Goal: Information Seeking & Learning: Understand process/instructions

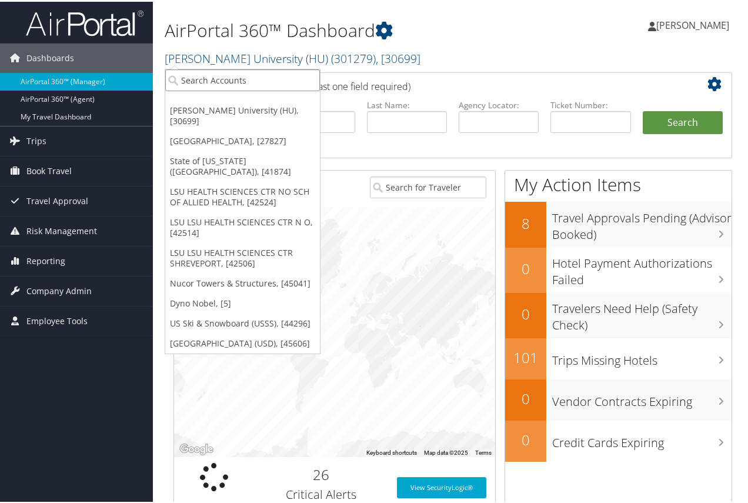
click at [240, 75] on input "search" at bounding box center [242, 79] width 155 height 22
type input "nas"
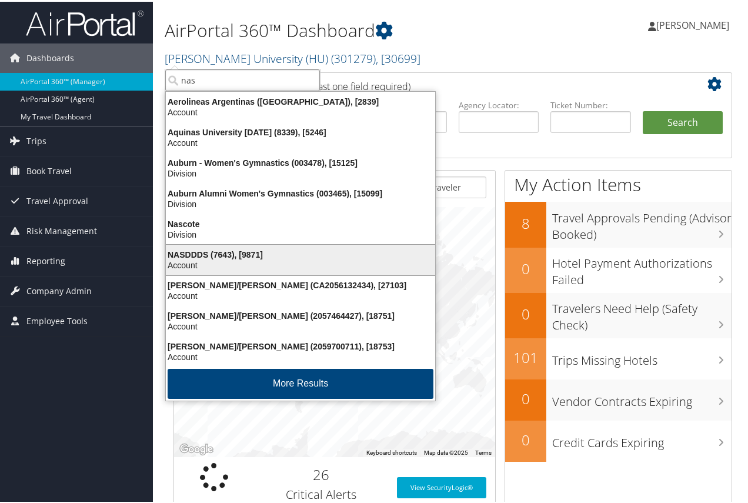
click at [222, 251] on div "NASDDDS (7643), [9871]" at bounding box center [301, 253] width 284 height 11
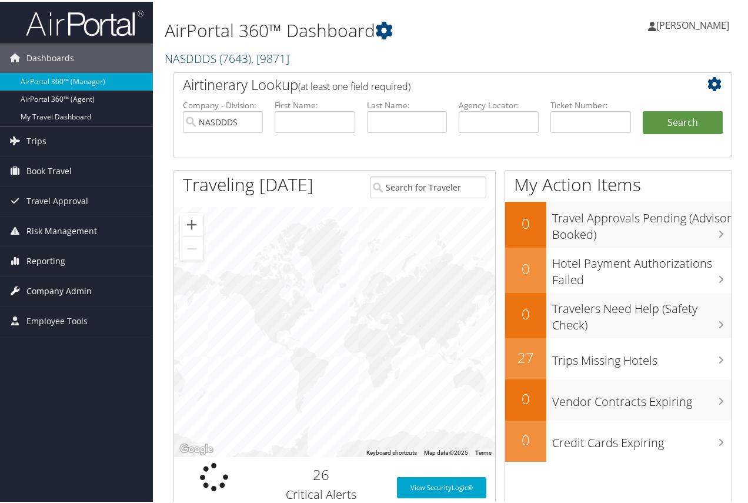
click at [46, 288] on span "Company Admin" at bounding box center [58, 289] width 65 height 29
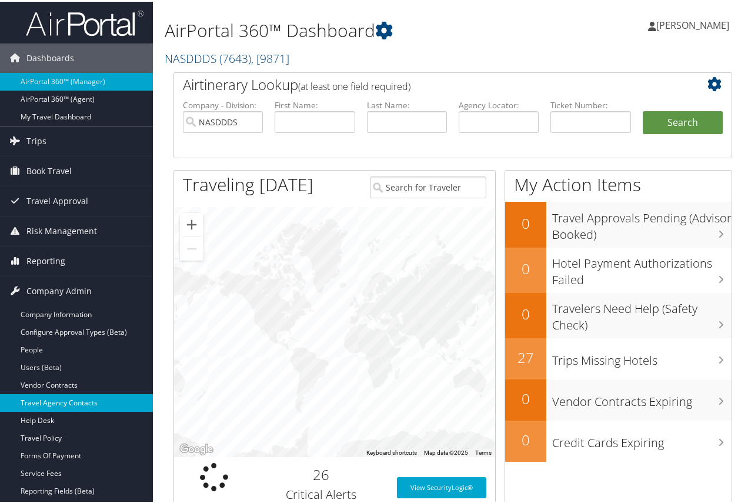
scroll to position [118, 0]
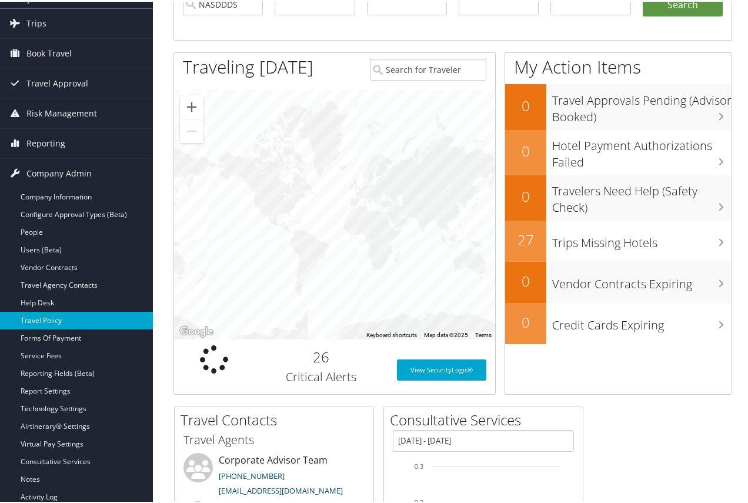
click at [47, 317] on link "Travel Policy" at bounding box center [76, 319] width 153 height 18
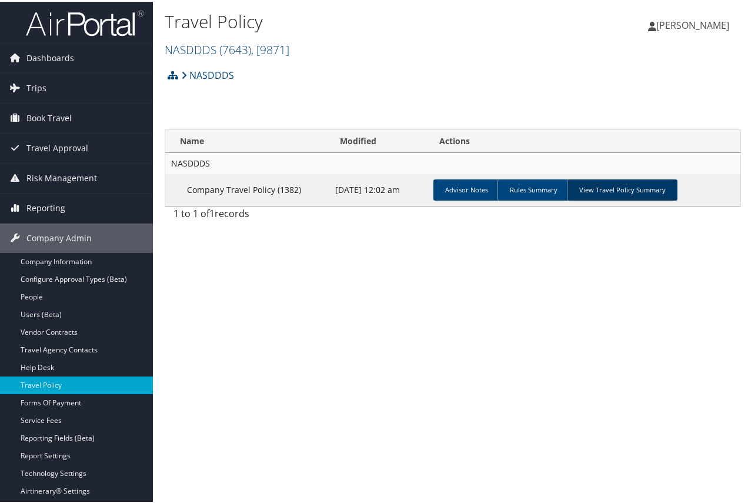
click at [622, 190] on link "View Travel Policy Summary" at bounding box center [622, 188] width 111 height 21
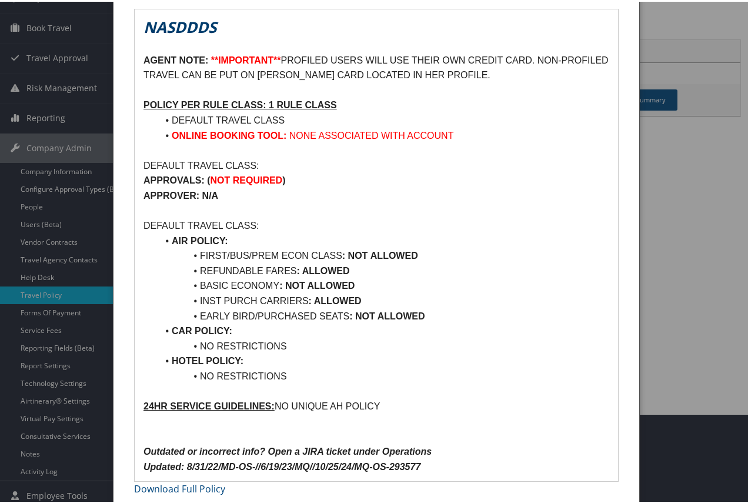
scroll to position [96, 0]
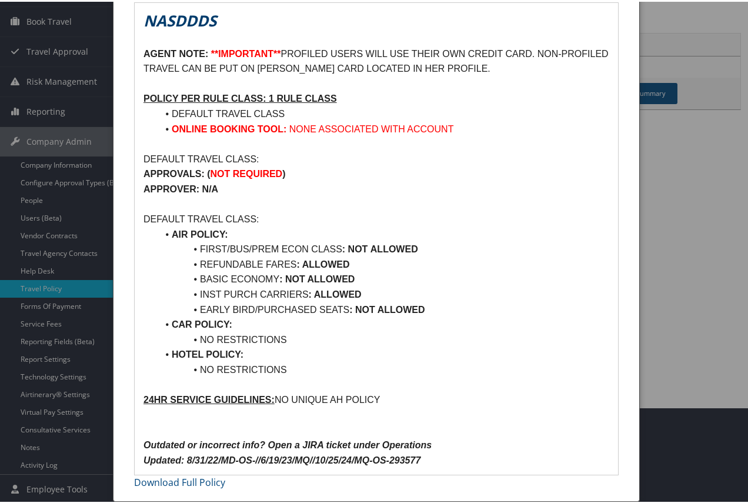
drag, startPoint x: 551, startPoint y: 69, endPoint x: 142, endPoint y: 59, distance: 408.5
click at [144, 59] on p "AGENT NOTE: **IMPORTANT** PROFILED USERS WILL USE THEIR OWN CREDIT CARD. NON-PR…" at bounding box center [377, 60] width 466 height 30
click at [667, 158] on div at bounding box center [376, 251] width 753 height 503
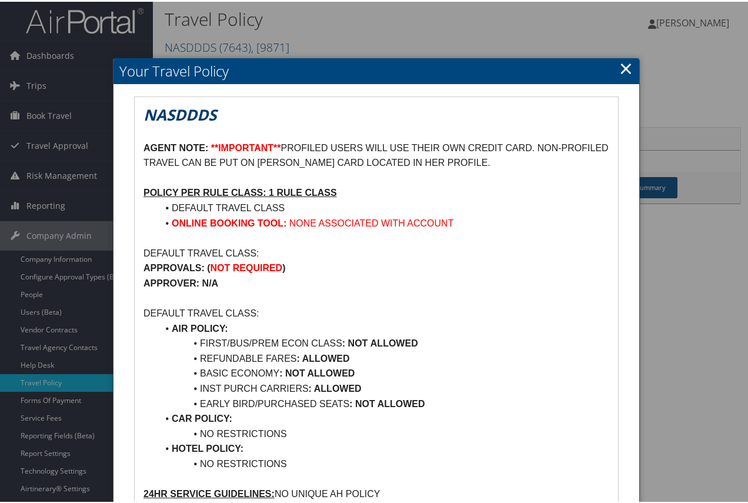
scroll to position [0, 0]
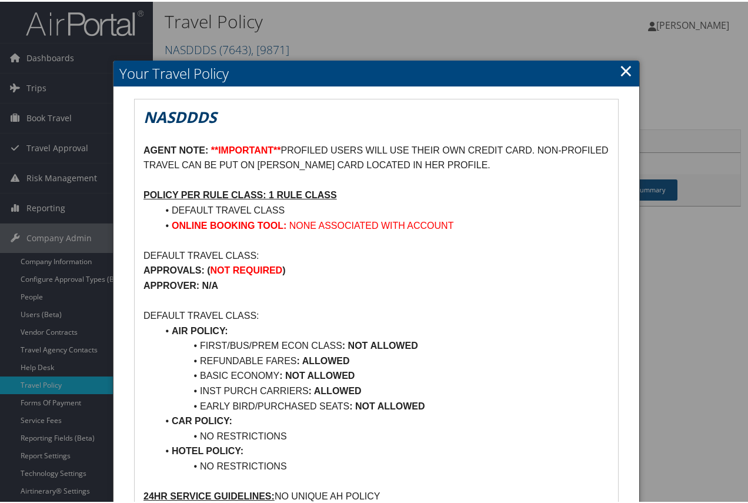
click at [623, 67] on link "×" at bounding box center [627, 69] width 14 height 24
